Goal: Use online tool/utility: Use online tool/utility

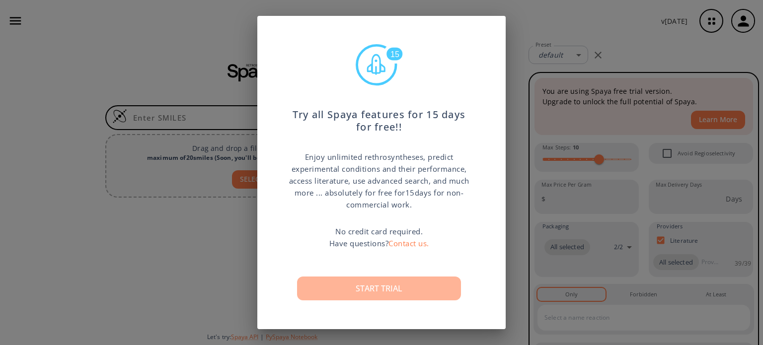
click at [348, 296] on button "Start trial" at bounding box center [379, 289] width 164 height 24
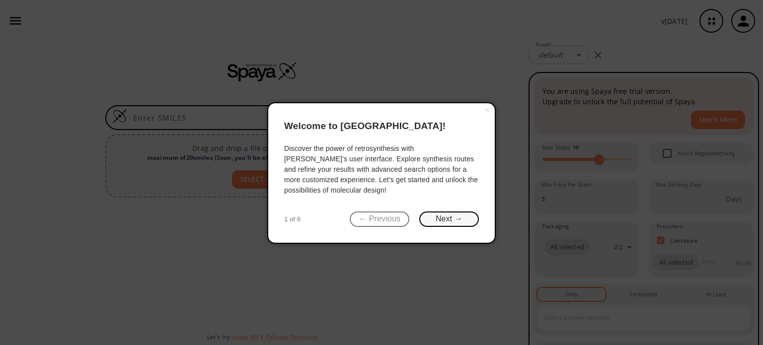
click at [424, 217] on button "Next →" at bounding box center [449, 219] width 60 height 15
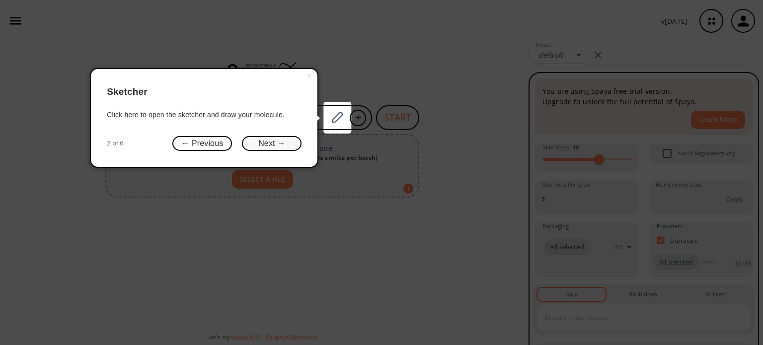
click at [285, 144] on button "Next →" at bounding box center [272, 143] width 60 height 15
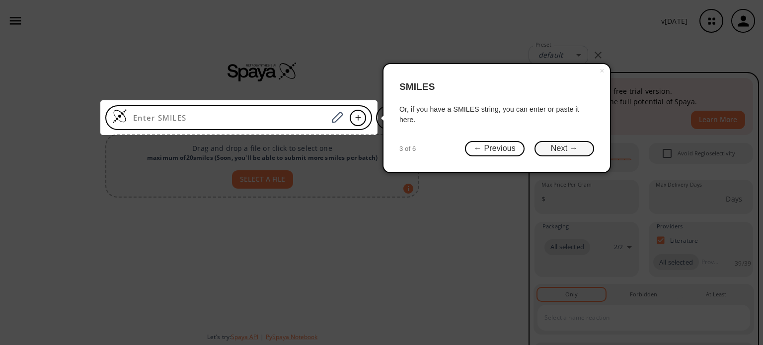
click at [554, 150] on button "Next →" at bounding box center [565, 148] width 60 height 15
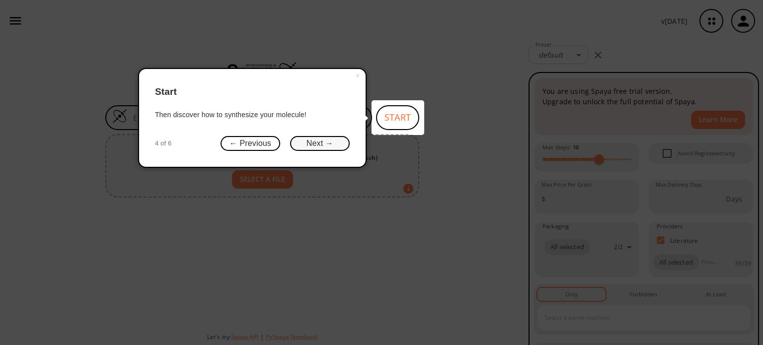
click at [334, 144] on button "Next →" at bounding box center [320, 143] width 60 height 15
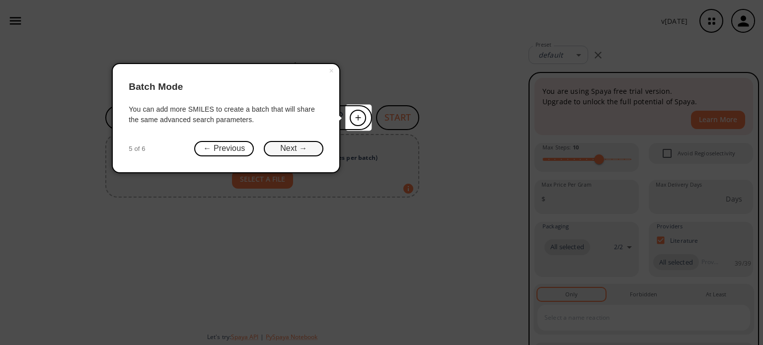
click at [287, 148] on button "Next →" at bounding box center [294, 148] width 60 height 15
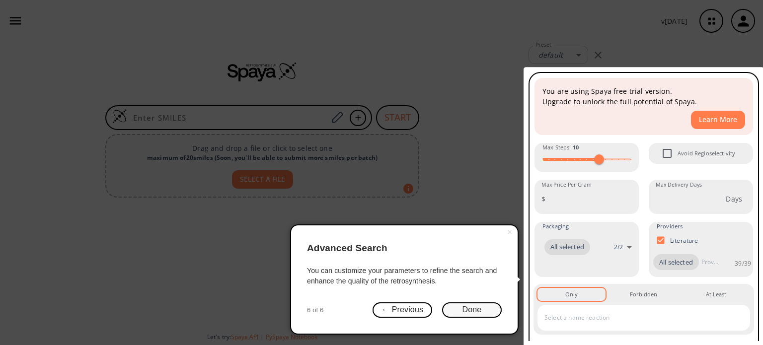
click at [477, 310] on button "Done" at bounding box center [472, 310] width 60 height 15
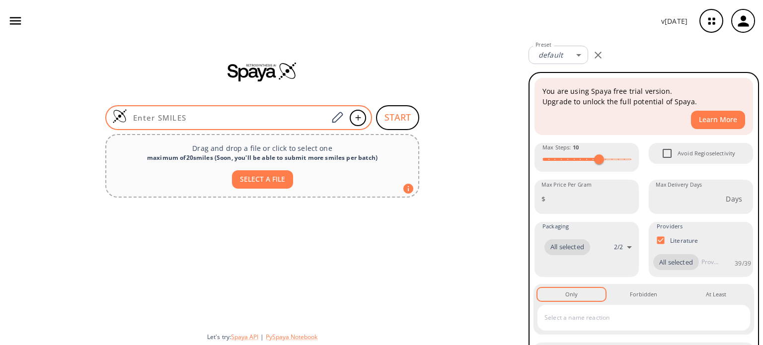
click at [200, 116] on input at bounding box center [227, 118] width 201 height 10
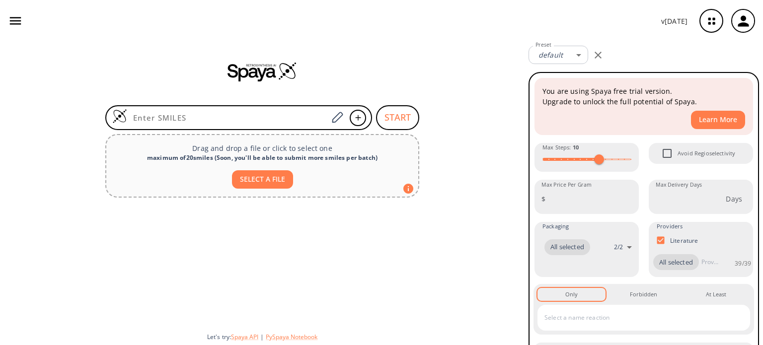
paste input "[URL]"
type input "[URL]"
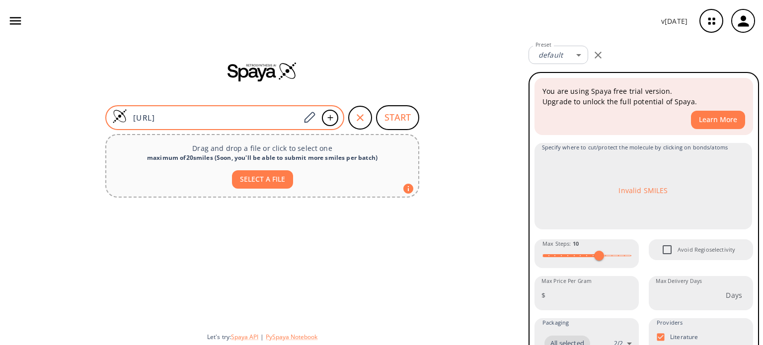
drag, startPoint x: 242, startPoint y: 116, endPoint x: 108, endPoint y: 115, distance: 134.7
click at [108, 115] on div "[URL]" at bounding box center [224, 117] width 239 height 25
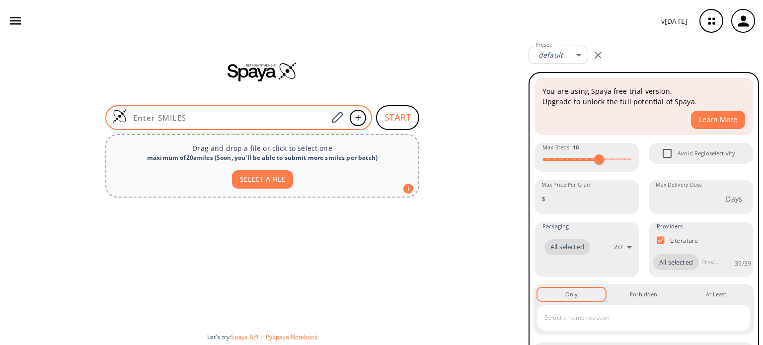
click at [220, 111] on div at bounding box center [238, 117] width 267 height 25
paste input "CC(C)NC(=O)c1cccc(-c2nc(-c3nnc(Cc4ccc(F)cc4)o3)c(O)c3ncccc23)c1"
type input "CC(C)NC(=O)c1cccc(-c2nc(-c3nnc(Cc4ccc(F)cc4)o3)c(O)c3ncccc23)c1"
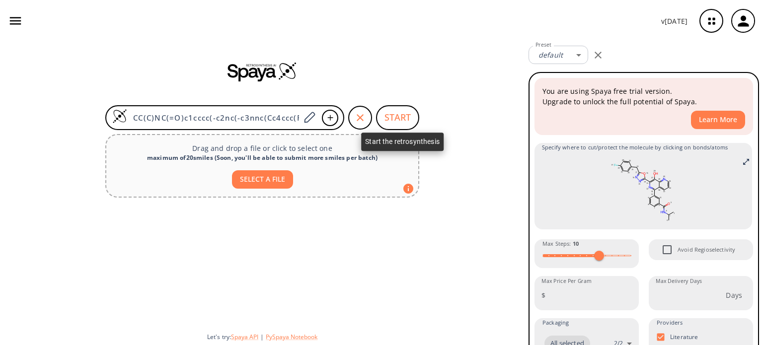
click at [389, 115] on button "START" at bounding box center [397, 117] width 43 height 25
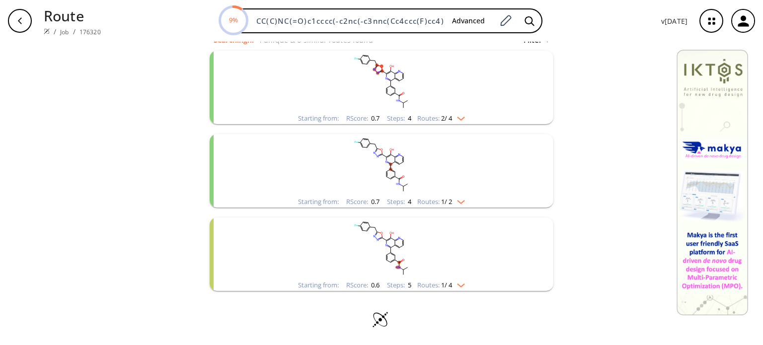
scroll to position [68, 0]
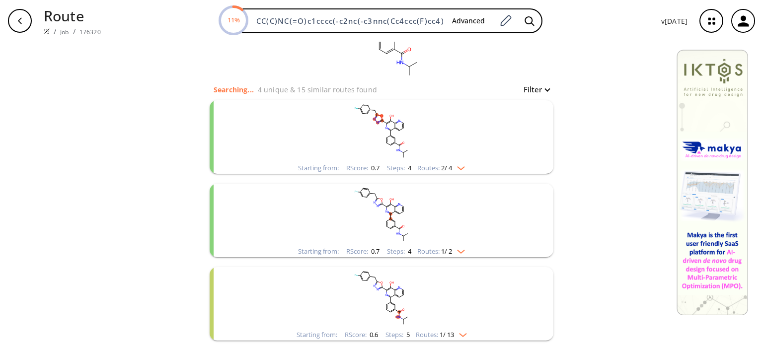
click at [461, 166] on img "clusters" at bounding box center [458, 166] width 13 height 8
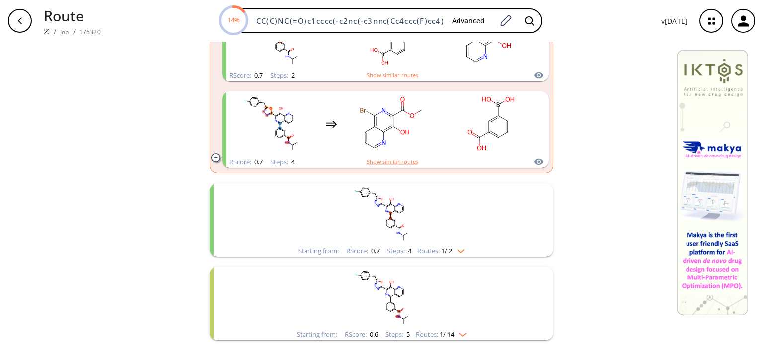
scroll to position [297, 0]
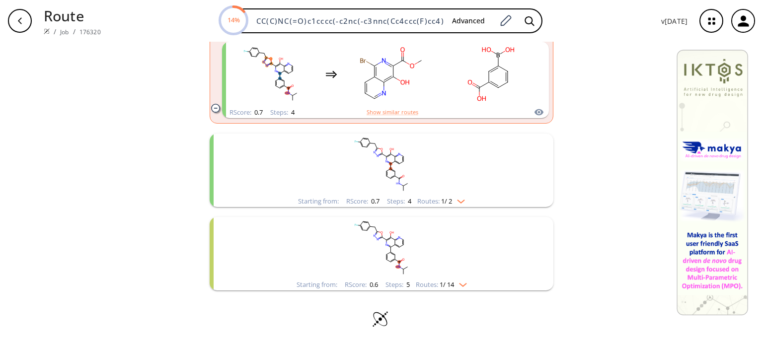
click at [456, 200] on img "clusters" at bounding box center [458, 200] width 13 height 8
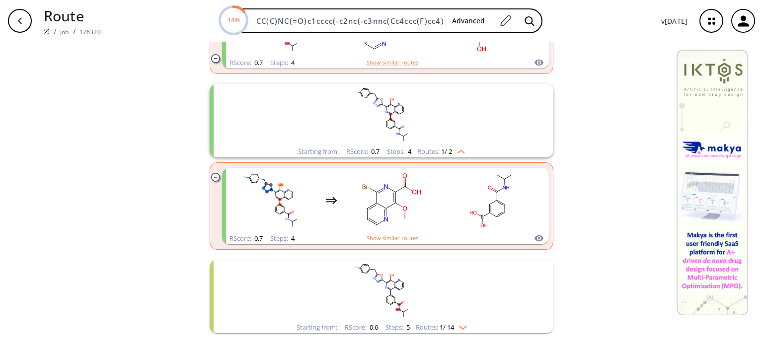
scroll to position [389, 0]
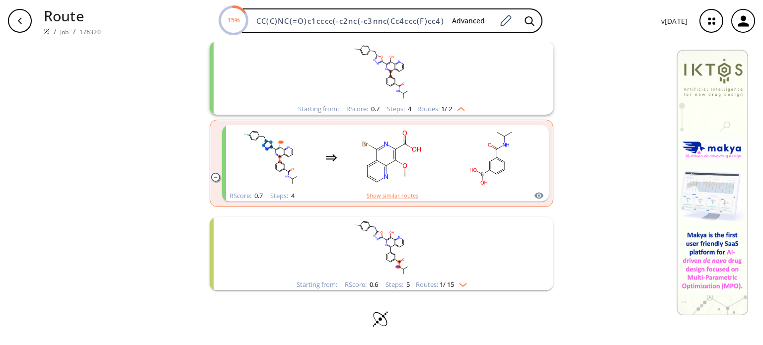
click at [459, 284] on img "clusters" at bounding box center [460, 283] width 13 height 8
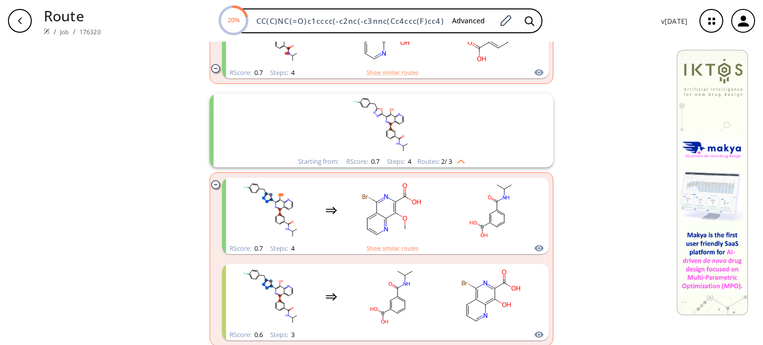
scroll to position [398, 0]
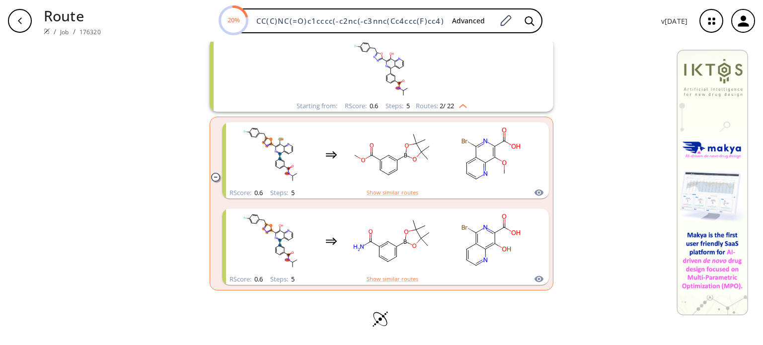
click at [461, 101] on img "clusters" at bounding box center [460, 104] width 13 height 8
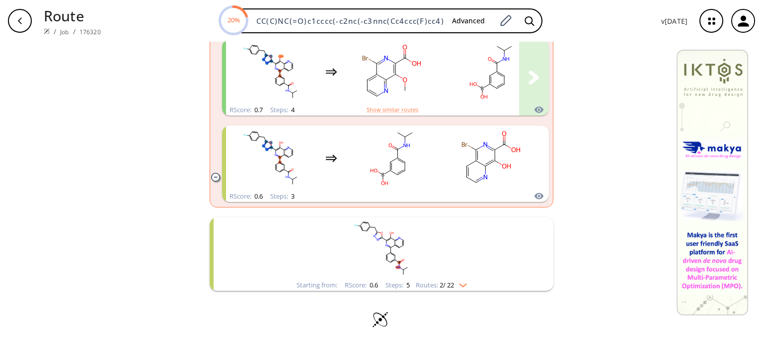
scroll to position [476, 0]
click at [464, 282] on img "clusters" at bounding box center [460, 283] width 13 height 8
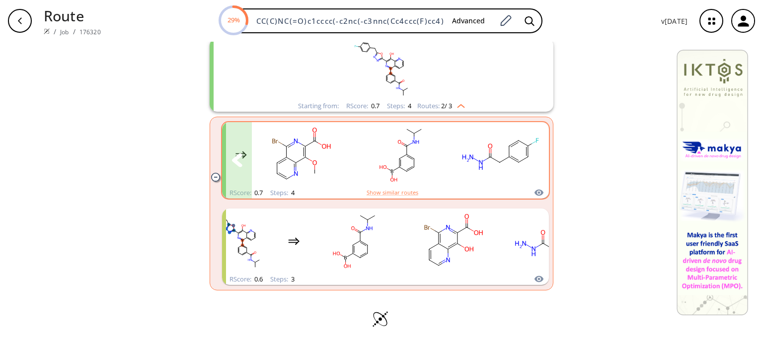
scroll to position [654, 0]
click at [535, 176] on button "clusters" at bounding box center [534, 160] width 30 height 77
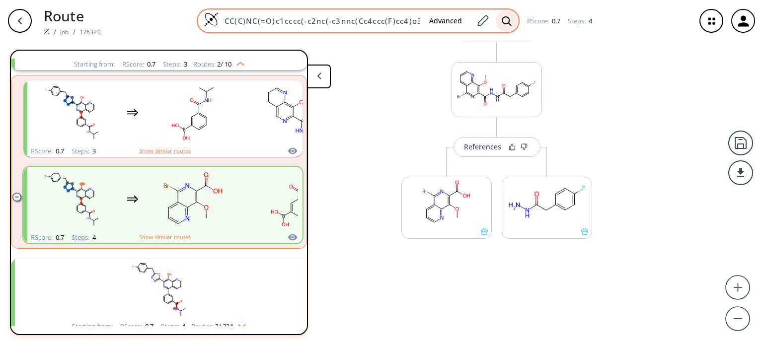
scroll to position [105, 0]
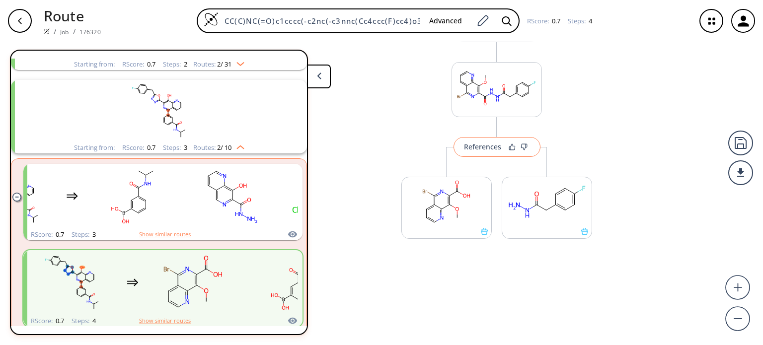
click at [486, 144] on div "References" at bounding box center [482, 147] width 37 height 6
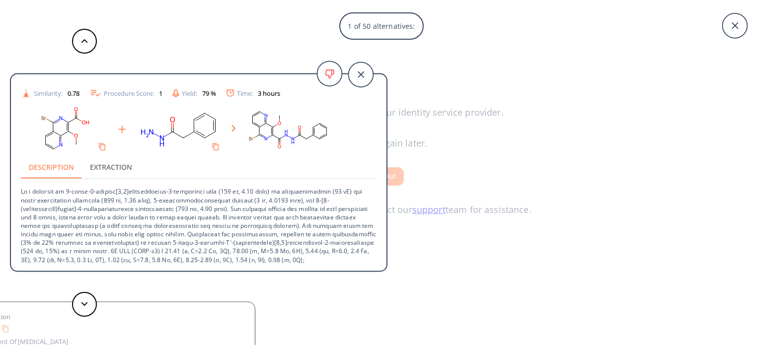
scroll to position [0, 0]
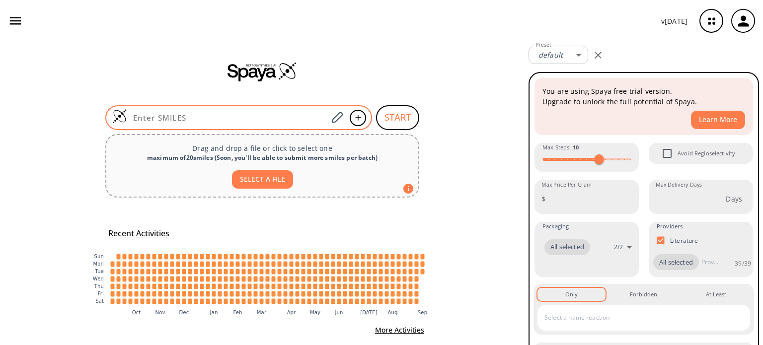
click at [179, 121] on input at bounding box center [227, 118] width 201 height 10
paste input "CC(C)NC(=O)c1cccc(-c2nc(-c3nnc(Cc4ccc(F)cc4)o3)c(O)c3ncccc23)c1"
type input "CC(C)NC(=O)c1cccc(-c2nc(-c3nnc(Cc4ccc(F)cc4)o3)c(O)c3ncccc23)c1"
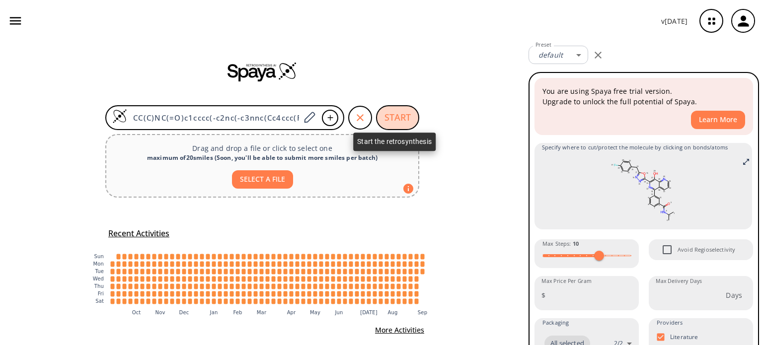
click at [383, 121] on button "START" at bounding box center [397, 117] width 43 height 25
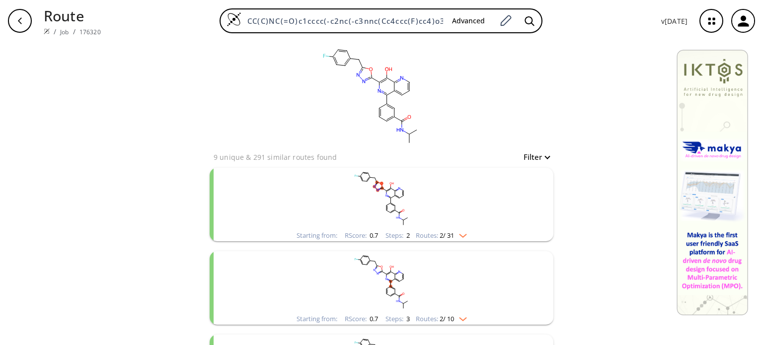
scroll to position [50, 0]
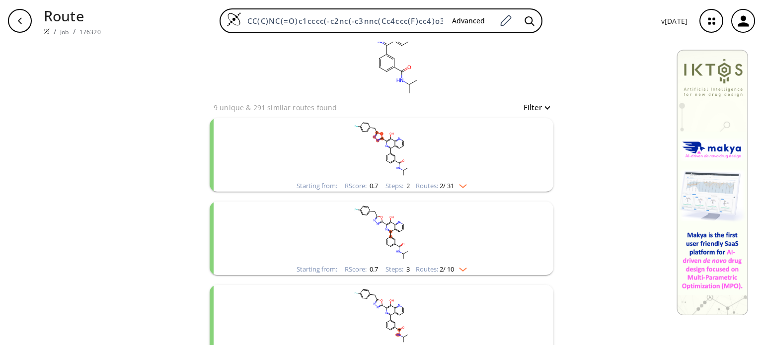
click at [488, 160] on rect "clusters" at bounding box center [381, 149] width 258 height 62
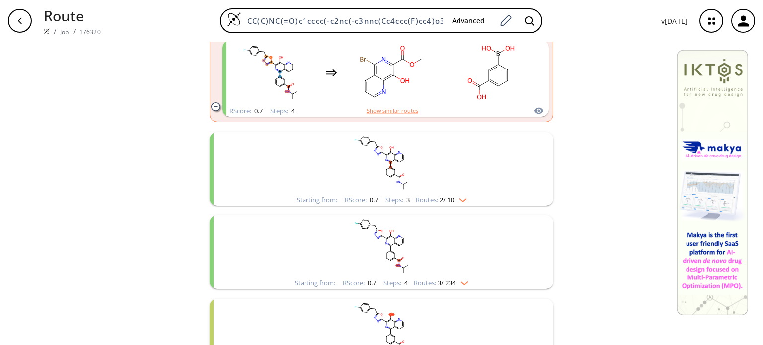
scroll to position [330, 0]
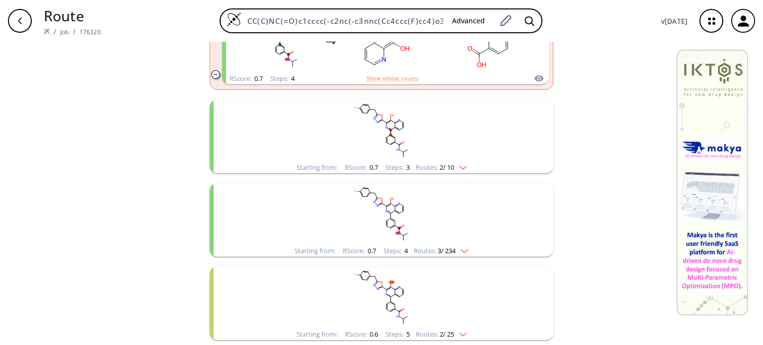
click at [522, 141] on div "Starting from: RScore : 0.7 Steps : 3 Routes: 2 / 10" at bounding box center [382, 137] width 344 height 74
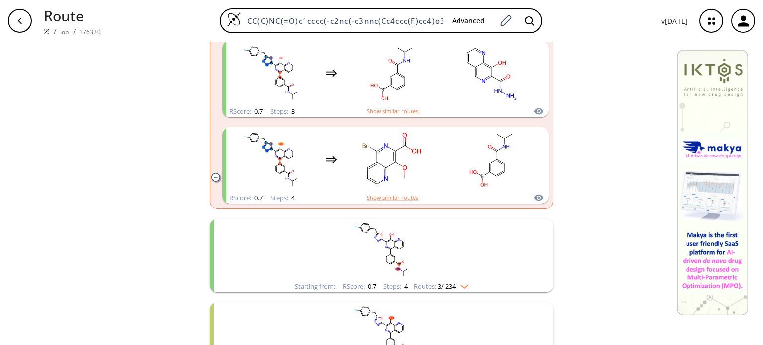
scroll to position [410, 0]
